Goal: Information Seeking & Learning: Learn about a topic

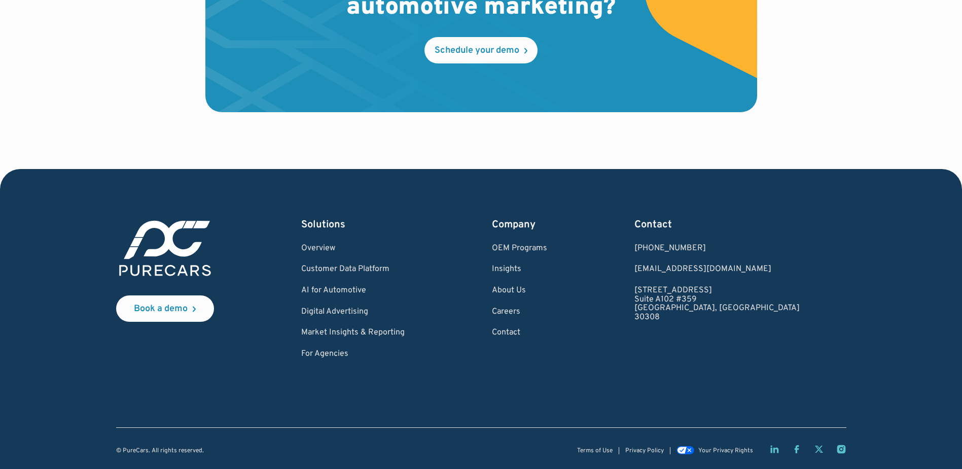
scroll to position [3000, 0]
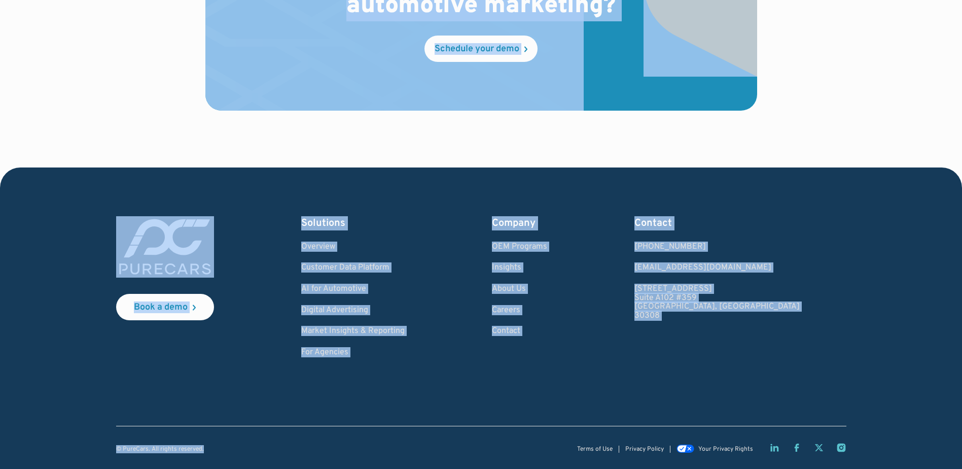
drag, startPoint x: 324, startPoint y: 420, endPoint x: 47, endPoint y: 98, distance: 424.8
click at [585, 175] on div "Book a demo Solutions Overview Customer Data Platform AI for Automotive Digital…" at bounding box center [481, 318] width 866 height 302
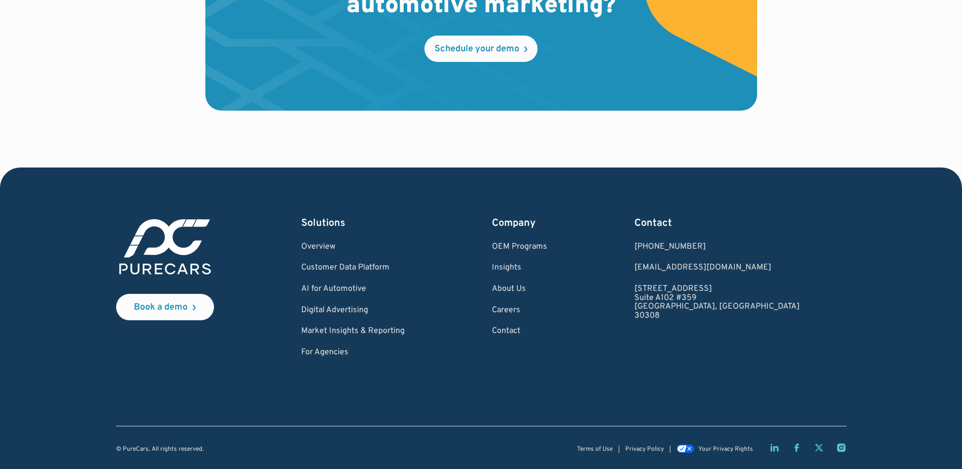
click at [547, 283] on div "Company OEM Programs Insights About Us Careers Contact" at bounding box center [519, 286] width 55 height 141
click at [547, 286] on link "About Us" at bounding box center [519, 289] width 55 height 9
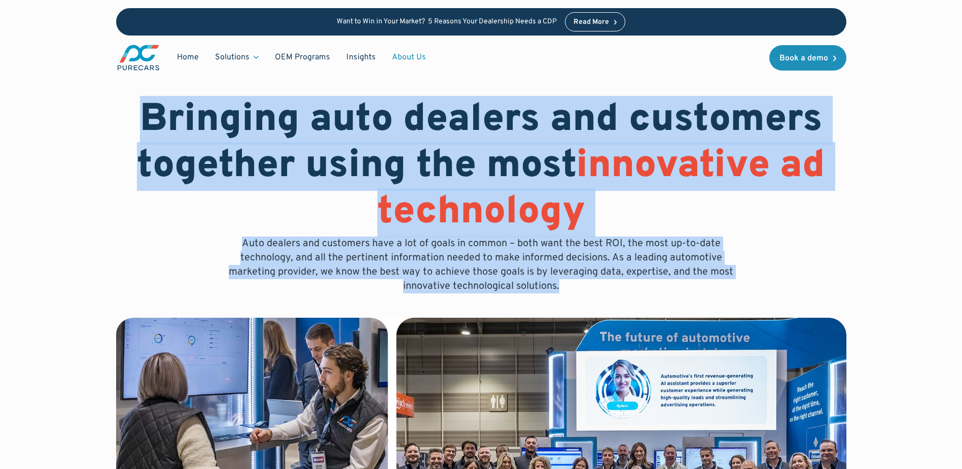
drag, startPoint x: 145, startPoint y: 112, endPoint x: 734, endPoint y: 281, distance: 612.2
click at [734, 281] on div "Bringing auto dealers and customers together using the most innovative ad techn…" at bounding box center [481, 195] width 730 height 196
click at [586, 291] on p "Auto dealers and customers have a lot of goals in common – both want the best R…" at bounding box center [481, 264] width 519 height 57
